Goal: Go to known website: Access a specific website the user already knows

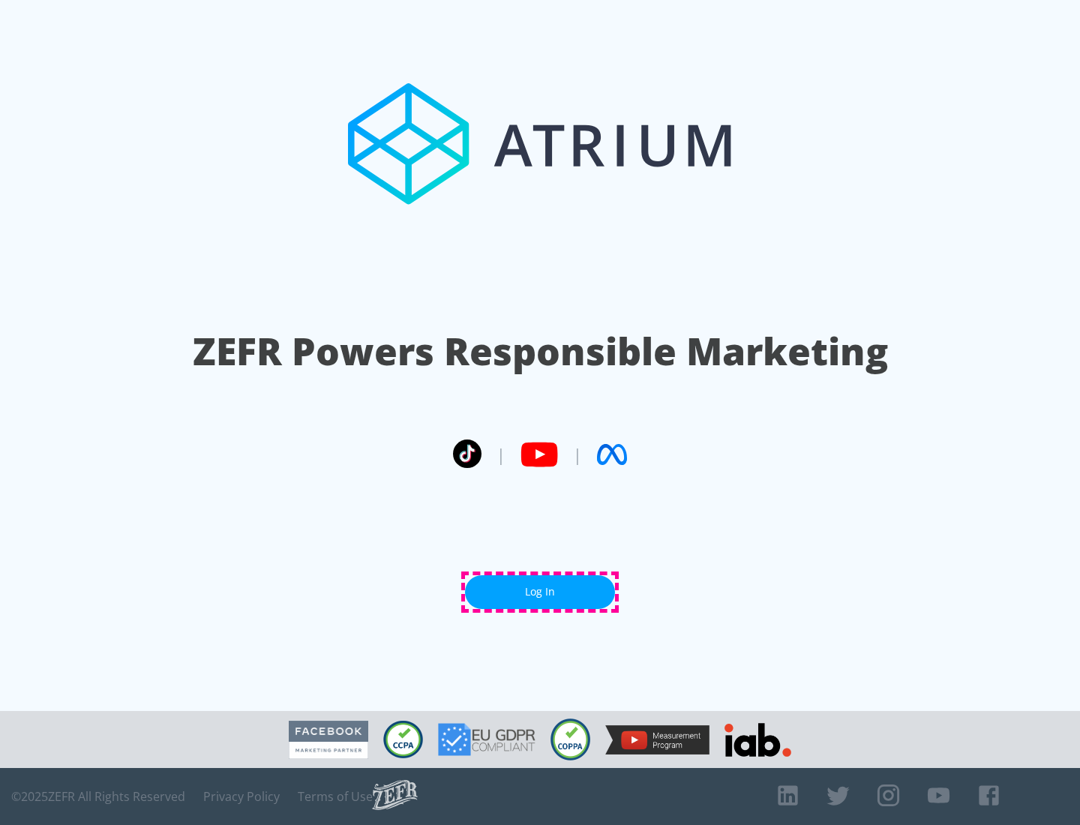
click at [540, 592] on link "Log In" at bounding box center [540, 592] width 150 height 34
